Goal: Task Accomplishment & Management: Manage account settings

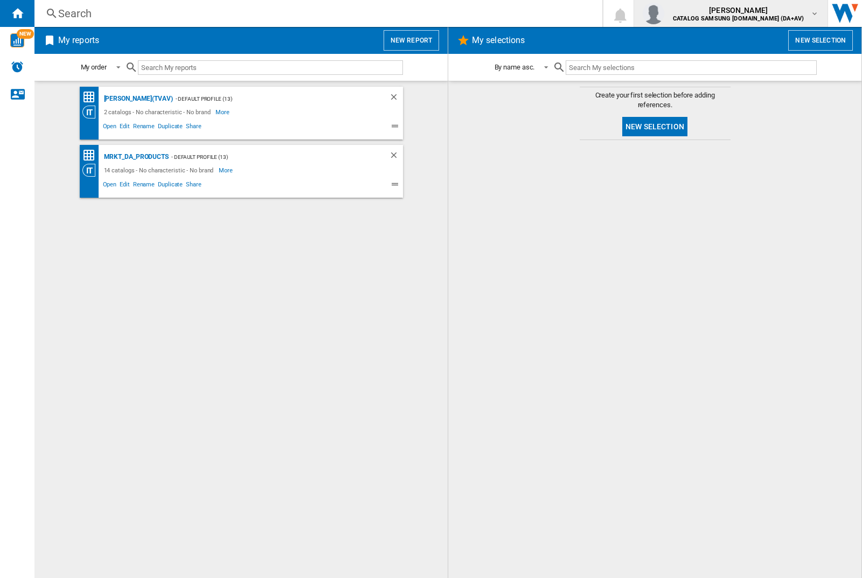
click at [664, 13] on img "button" at bounding box center [653, 14] width 22 height 22
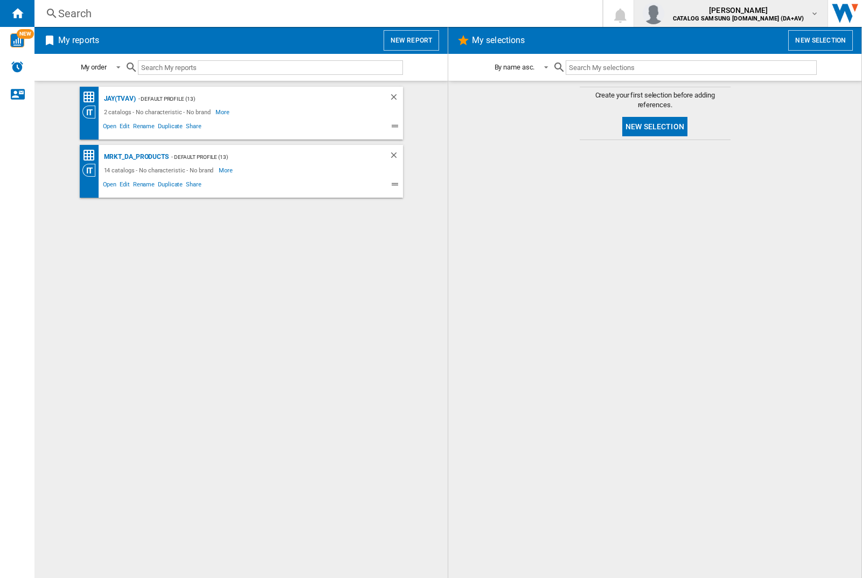
click at [664, 13] on img "button" at bounding box center [653, 14] width 22 height 22
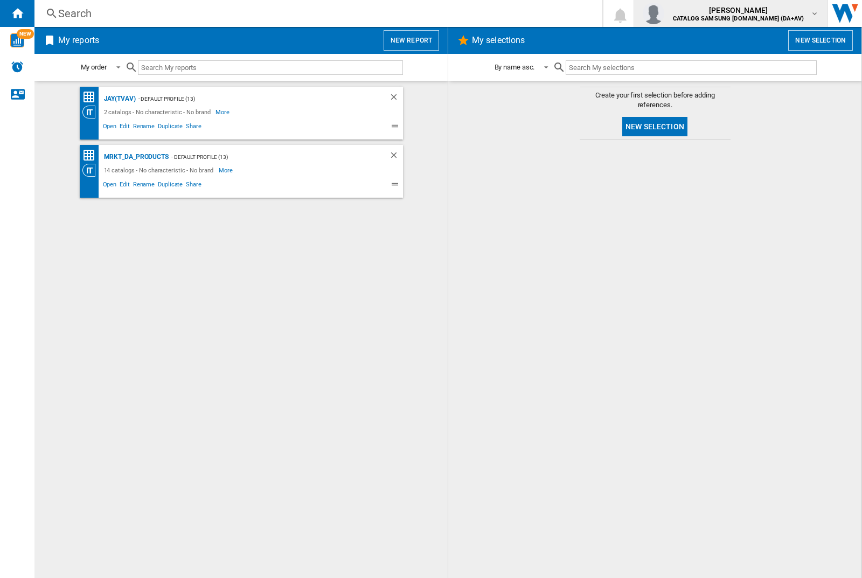
click at [664, 13] on img "button" at bounding box center [653, 14] width 22 height 22
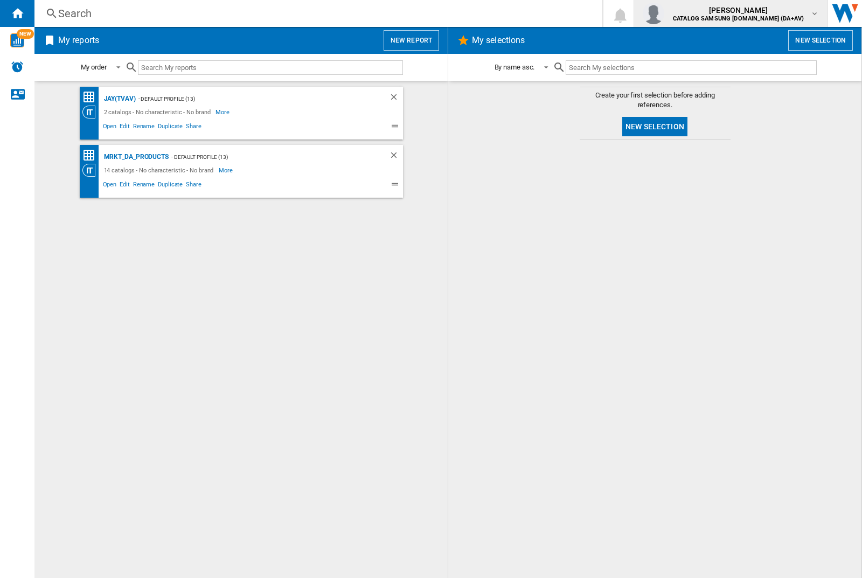
click at [664, 13] on img "button" at bounding box center [653, 14] width 22 height 22
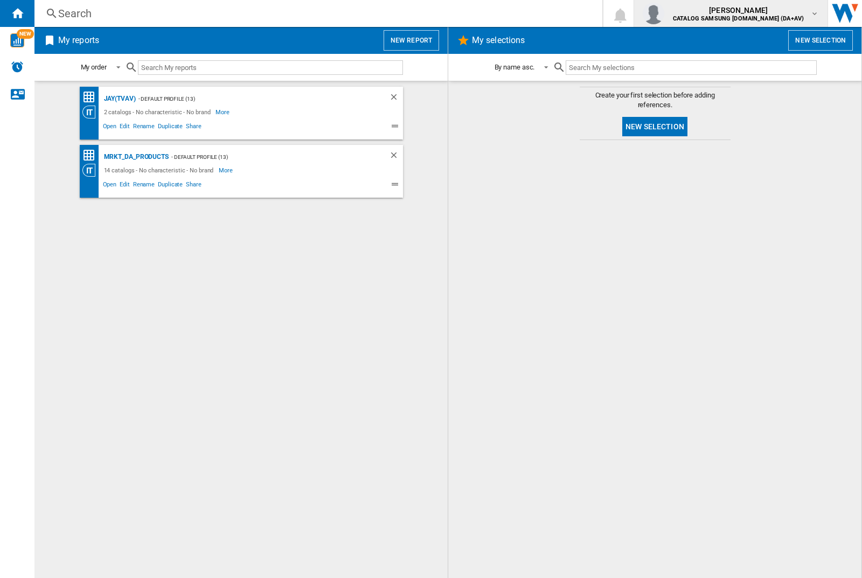
click at [664, 13] on img "button" at bounding box center [653, 14] width 22 height 22
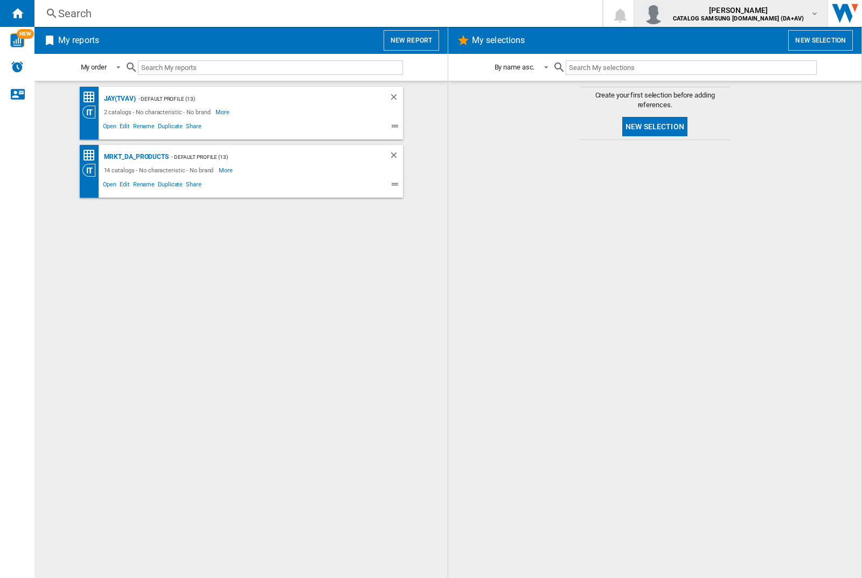
click at [664, 13] on img "button" at bounding box center [653, 14] width 22 height 22
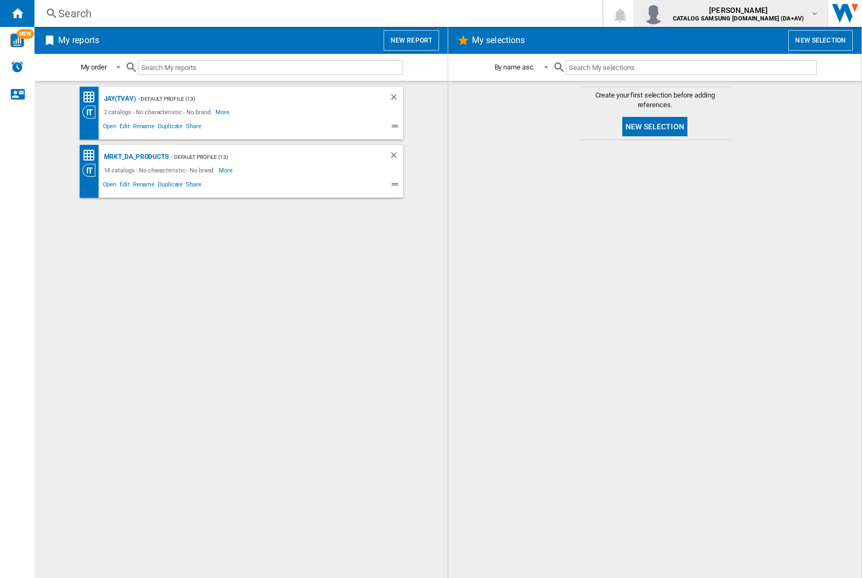
click at [664, 13] on img "button" at bounding box center [653, 14] width 22 height 22
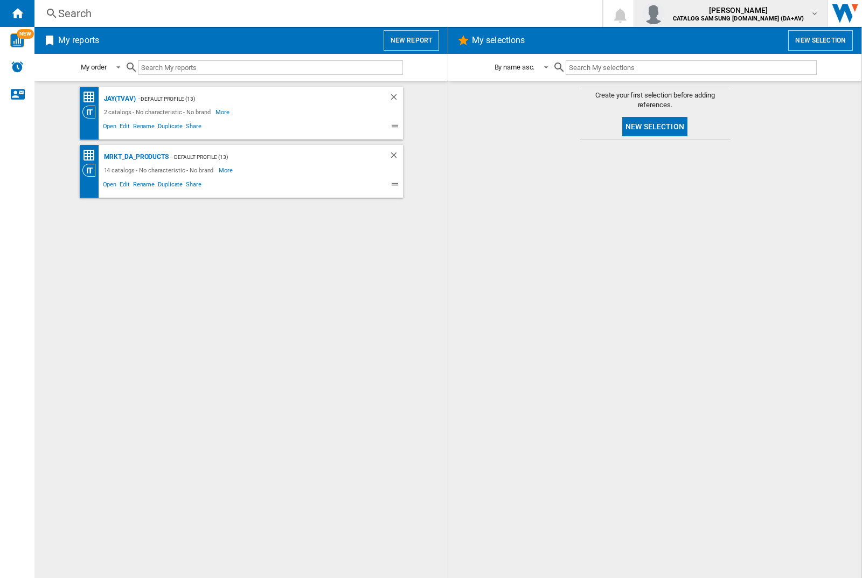
click at [664, 13] on img "button" at bounding box center [653, 14] width 22 height 22
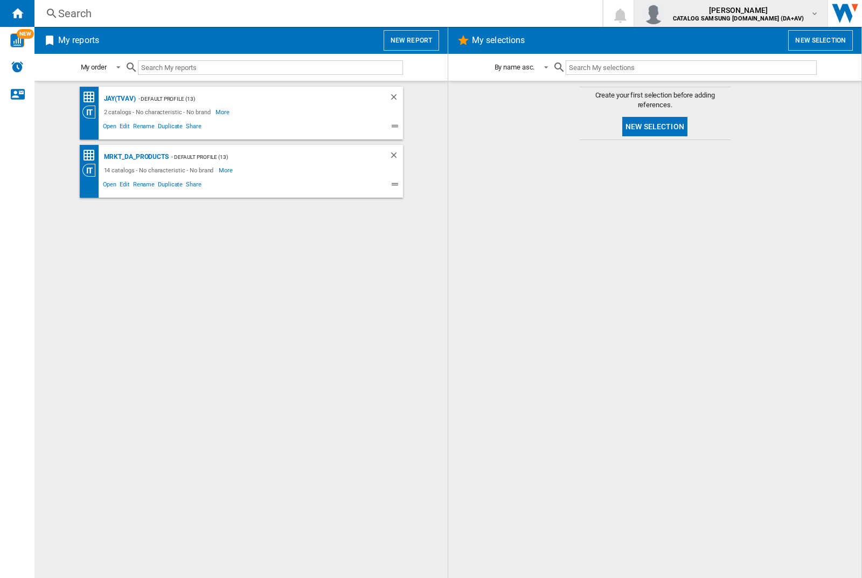
click at [664, 13] on img "button" at bounding box center [653, 14] width 22 height 22
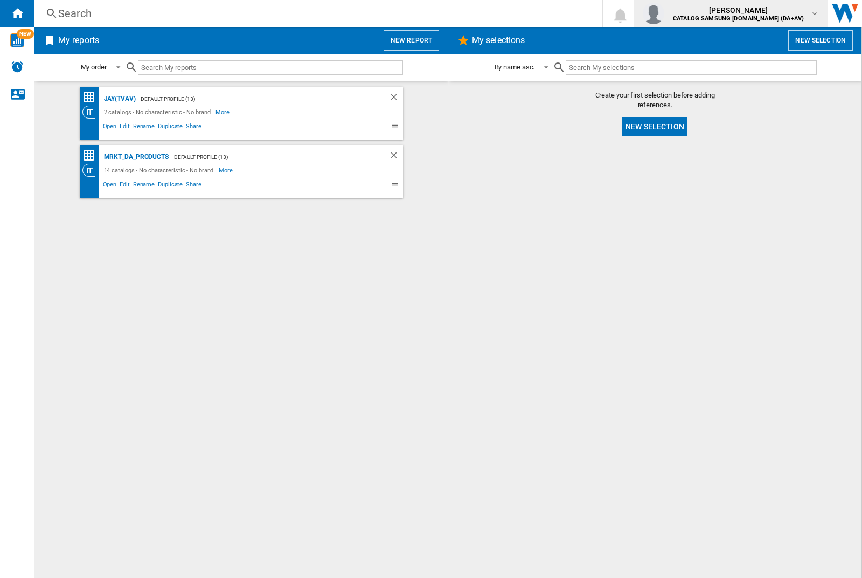
click at [664, 13] on img "button" at bounding box center [653, 14] width 22 height 22
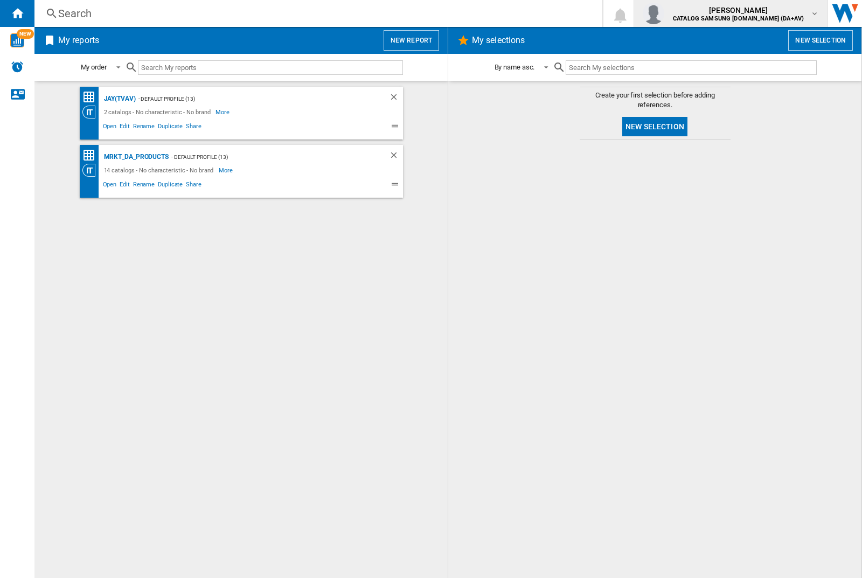
click at [664, 13] on img "button" at bounding box center [653, 14] width 22 height 22
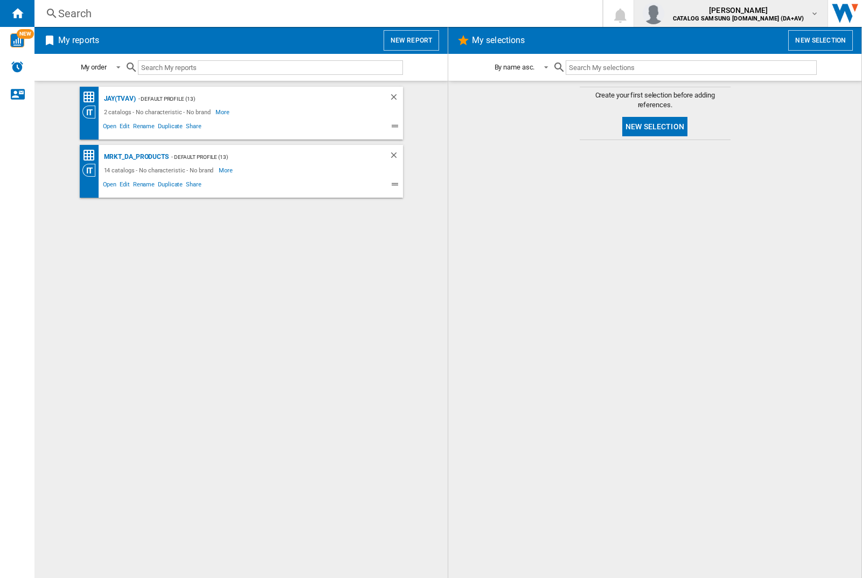
click at [664, 13] on img "button" at bounding box center [653, 14] width 22 height 22
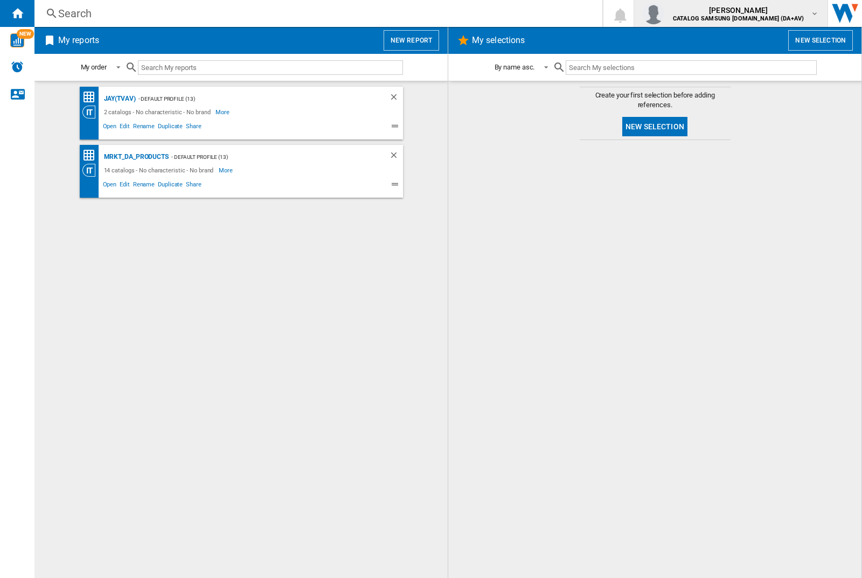
click at [664, 13] on img "button" at bounding box center [653, 14] width 22 height 22
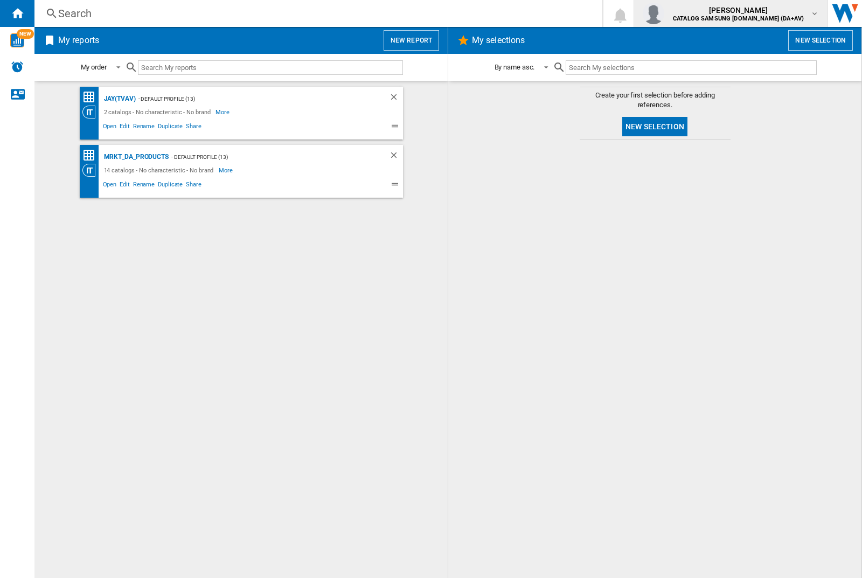
click at [664, 13] on img "button" at bounding box center [653, 14] width 22 height 22
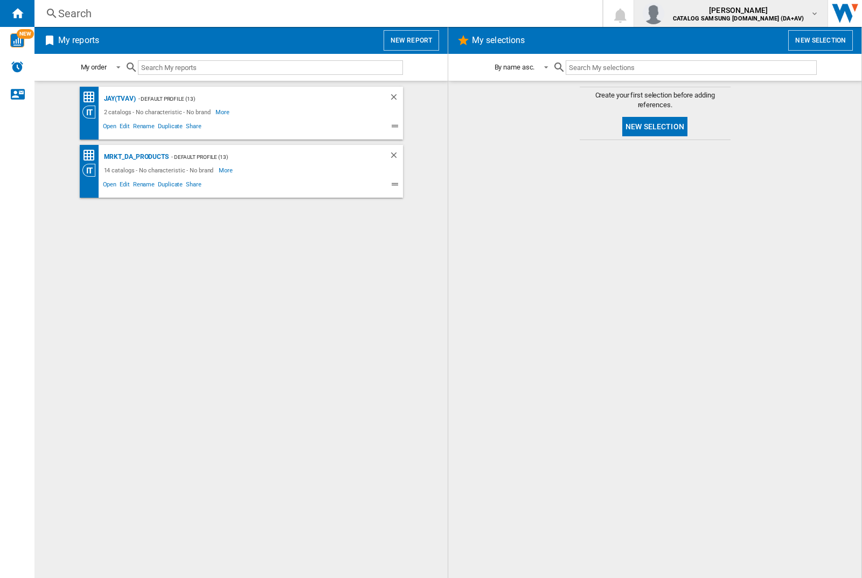
click at [664, 13] on img "button" at bounding box center [653, 14] width 22 height 22
